Goal: Task Accomplishment & Management: Manage account settings

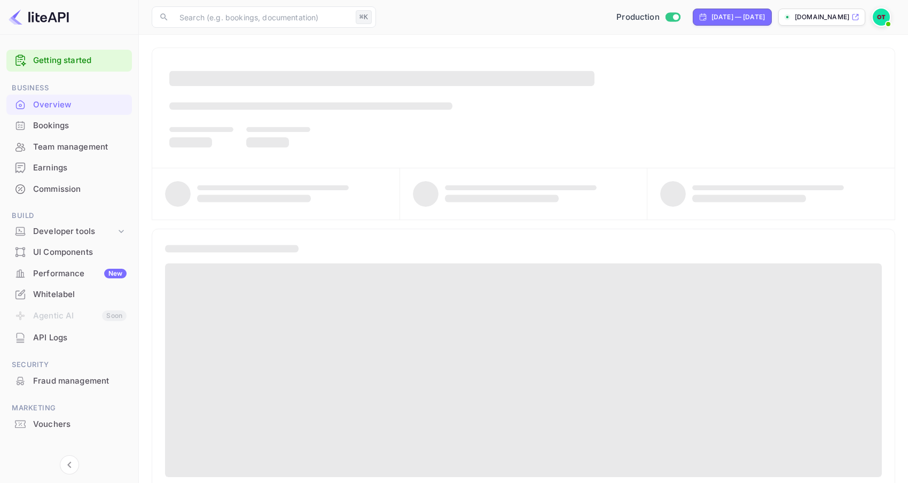
click at [62, 182] on div "Commission" at bounding box center [68, 189] width 125 height 21
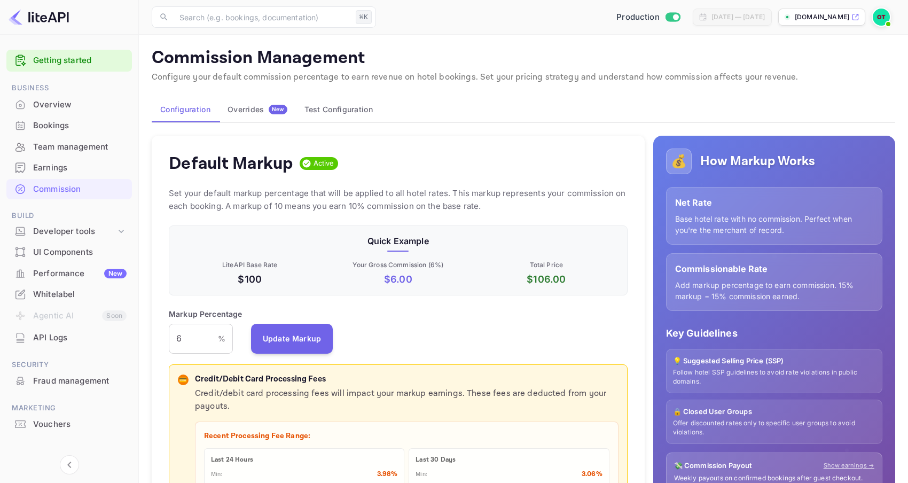
click at [260, 108] on div "Overrides New" at bounding box center [257, 110] width 60 height 10
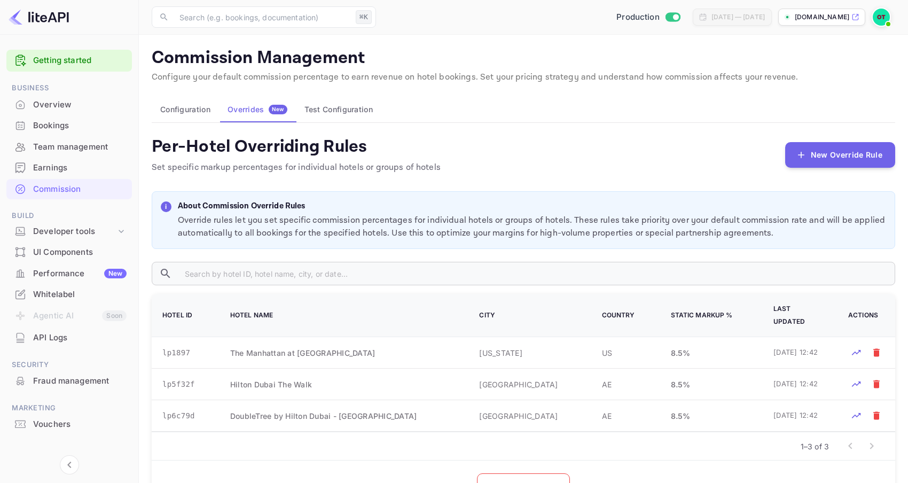
click at [200, 114] on button "Configuration" at bounding box center [185, 110] width 67 height 26
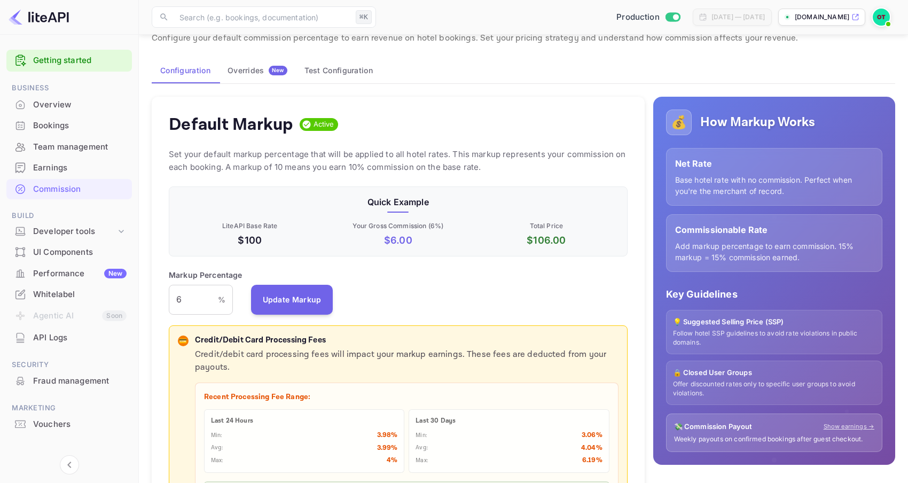
scroll to position [41, 0]
